Goal: Check status: Check status

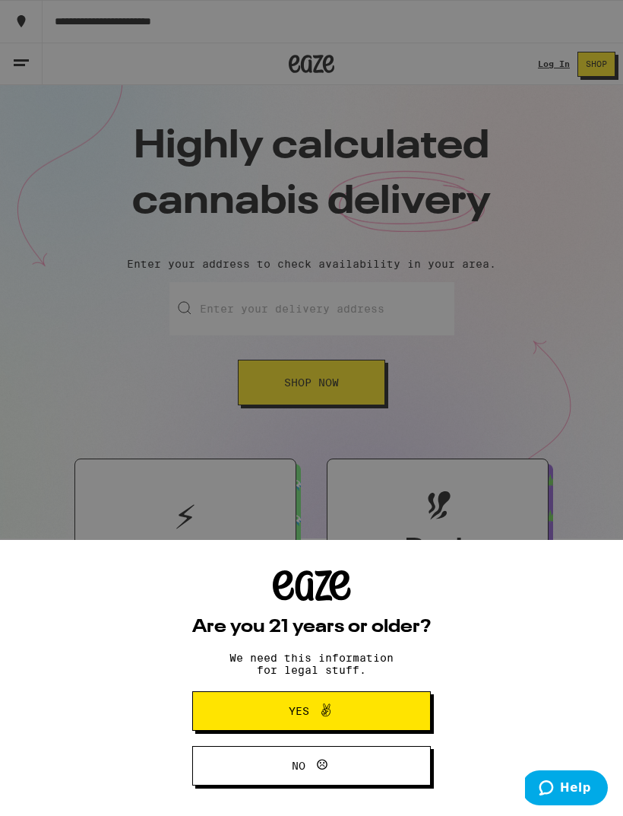
click at [360, 702] on span "Yes" at bounding box center [312, 711] width 116 height 20
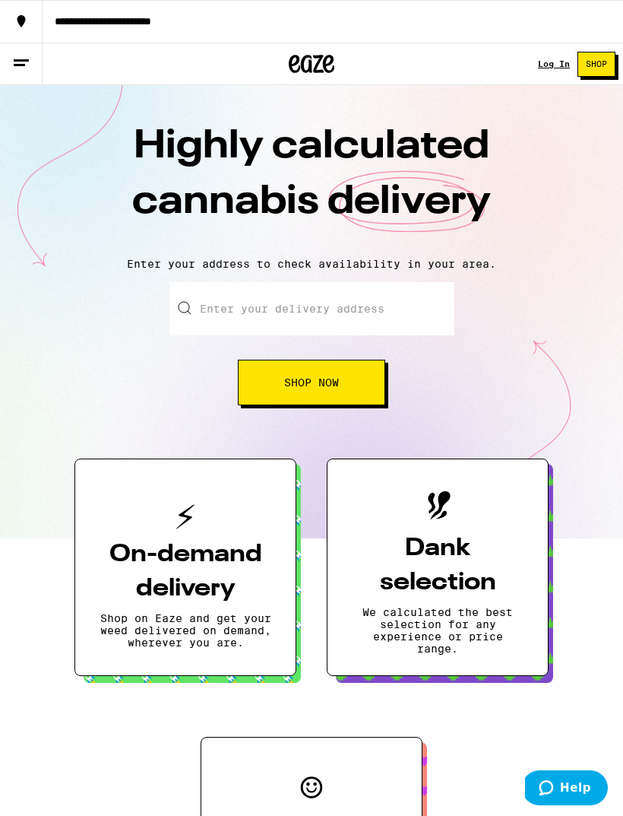
click at [550, 64] on div "Log In" at bounding box center [554, 63] width 32 height 9
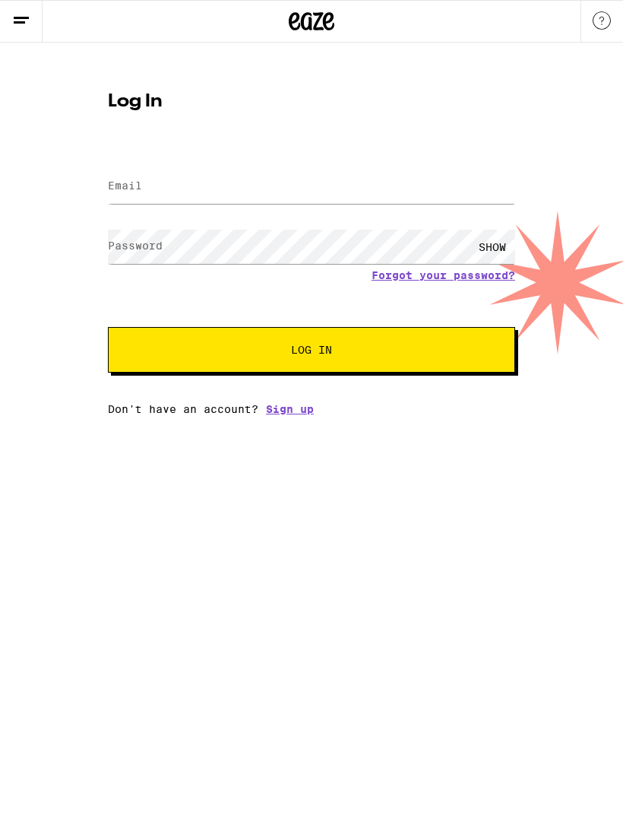
click at [446, 154] on form "Email Email Password Password SHOW Forgot your password? Log In" at bounding box center [311, 261] width 407 height 224
click at [431, 182] on input "Email" at bounding box center [311, 187] width 407 height 34
type input "[EMAIL_ADDRESS][DOMAIN_NAME]"
click at [312, 352] on button "Log In" at bounding box center [311, 350] width 407 height 46
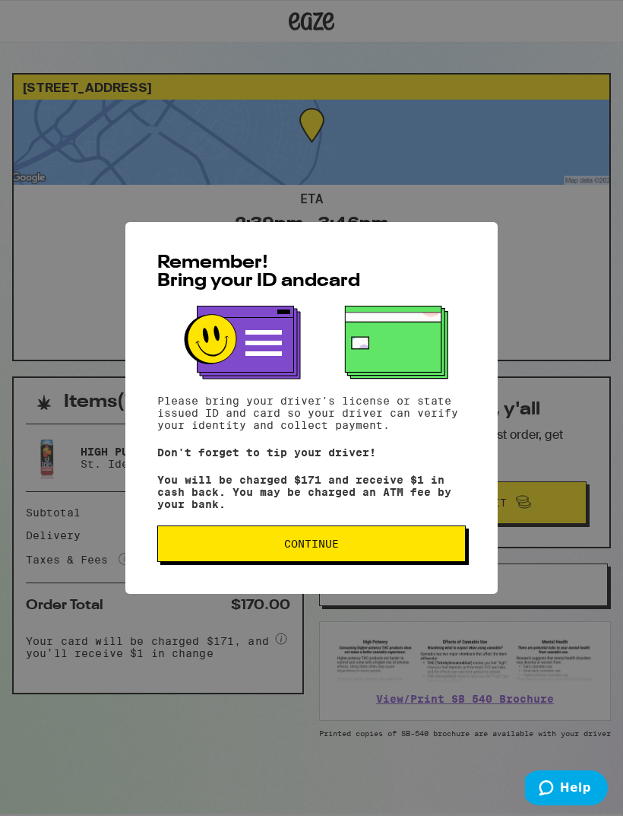
click at [407, 562] on button "Continue" at bounding box center [311, 543] width 309 height 36
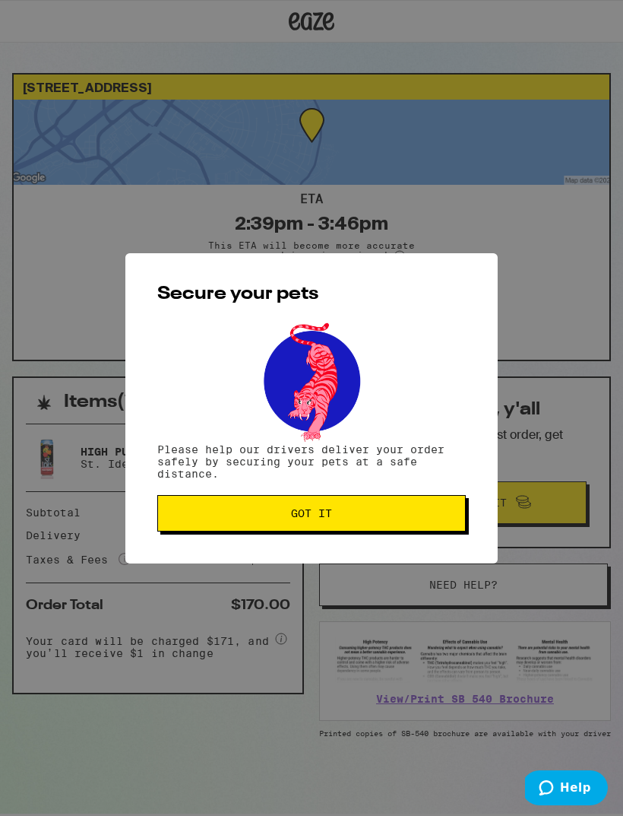
click at [426, 526] on button "Got it" at bounding box center [311, 513] width 309 height 36
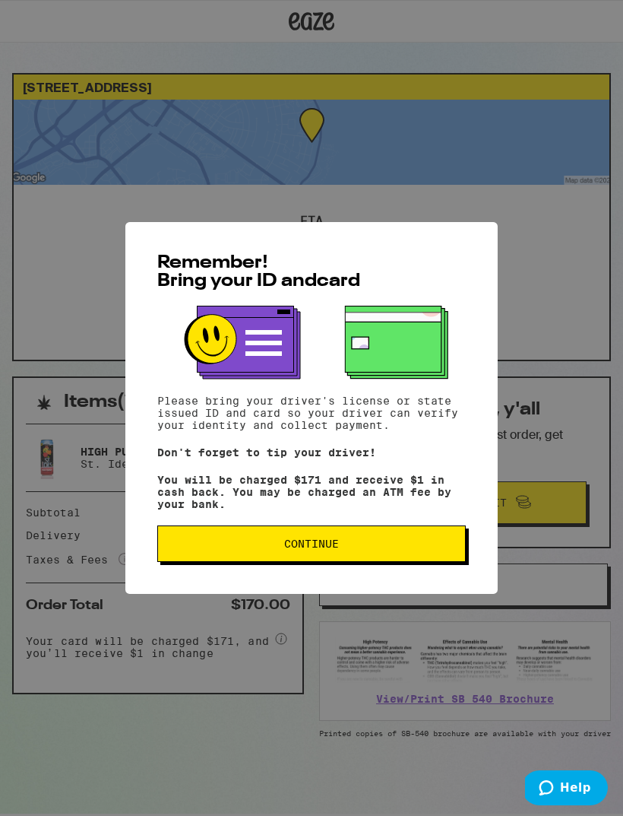
click at [413, 547] on span "Continue" at bounding box center [311, 543] width 283 height 11
click at [412, 547] on div "Remember! Bring your ID and card Please bring your driver's license or state is…" at bounding box center [311, 408] width 373 height 372
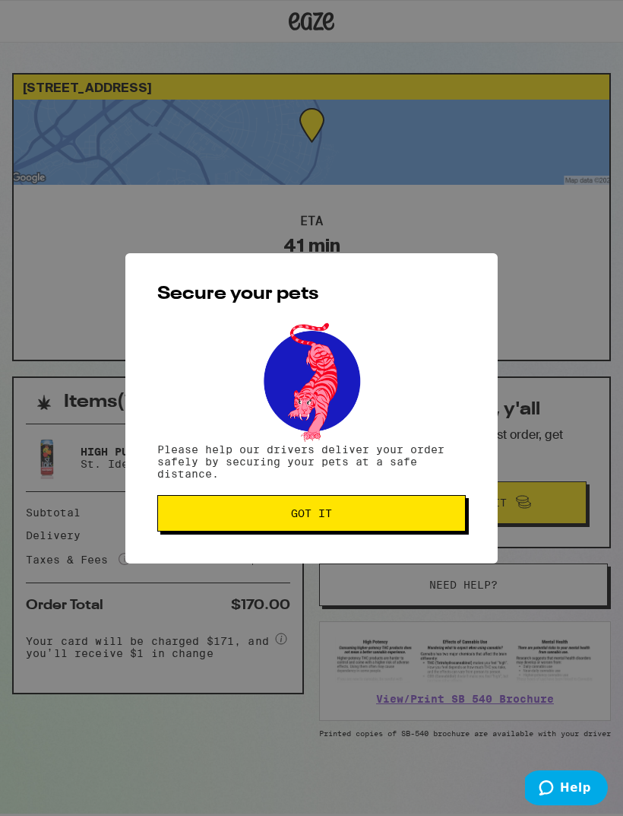
click at [411, 531] on button "Got it" at bounding box center [311, 513] width 309 height 36
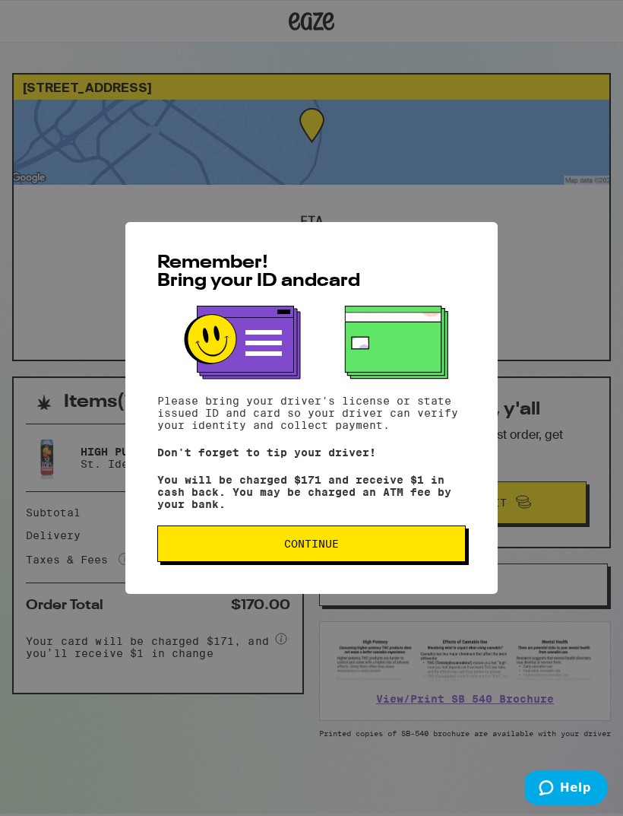
click at [303, 549] on span "Continue" at bounding box center [311, 543] width 55 height 11
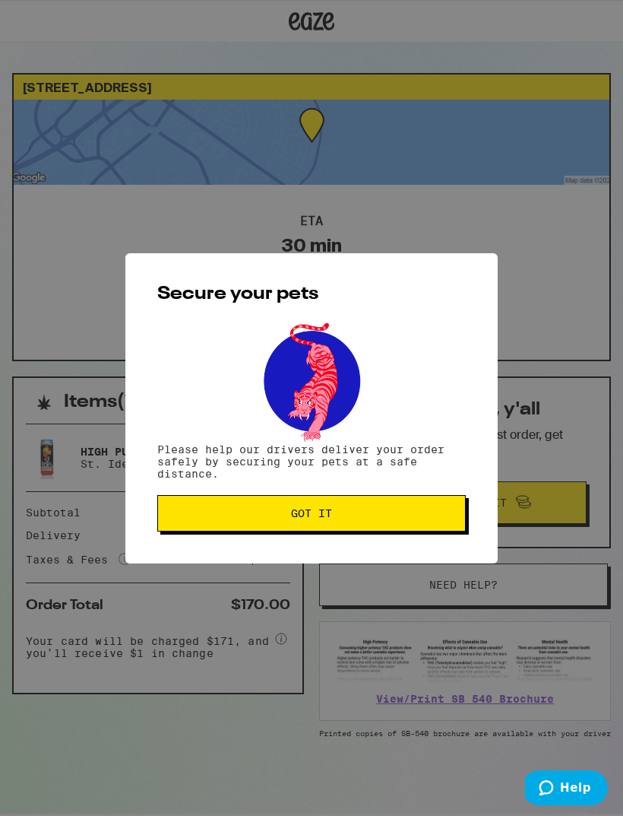
click at [303, 553] on div "Secure your pets Please help our drivers deliver your order safely by securing …" at bounding box center [311, 408] width 373 height 310
click at [360, 543] on div "Secure your pets Please help our drivers deliver your order safely by securing …" at bounding box center [311, 408] width 373 height 310
click at [359, 542] on div "Secure your pets Please help our drivers deliver your order safely by securing …" at bounding box center [311, 408] width 373 height 310
click at [411, 508] on button "Got it" at bounding box center [311, 513] width 309 height 36
